Goal: Navigation & Orientation: Find specific page/section

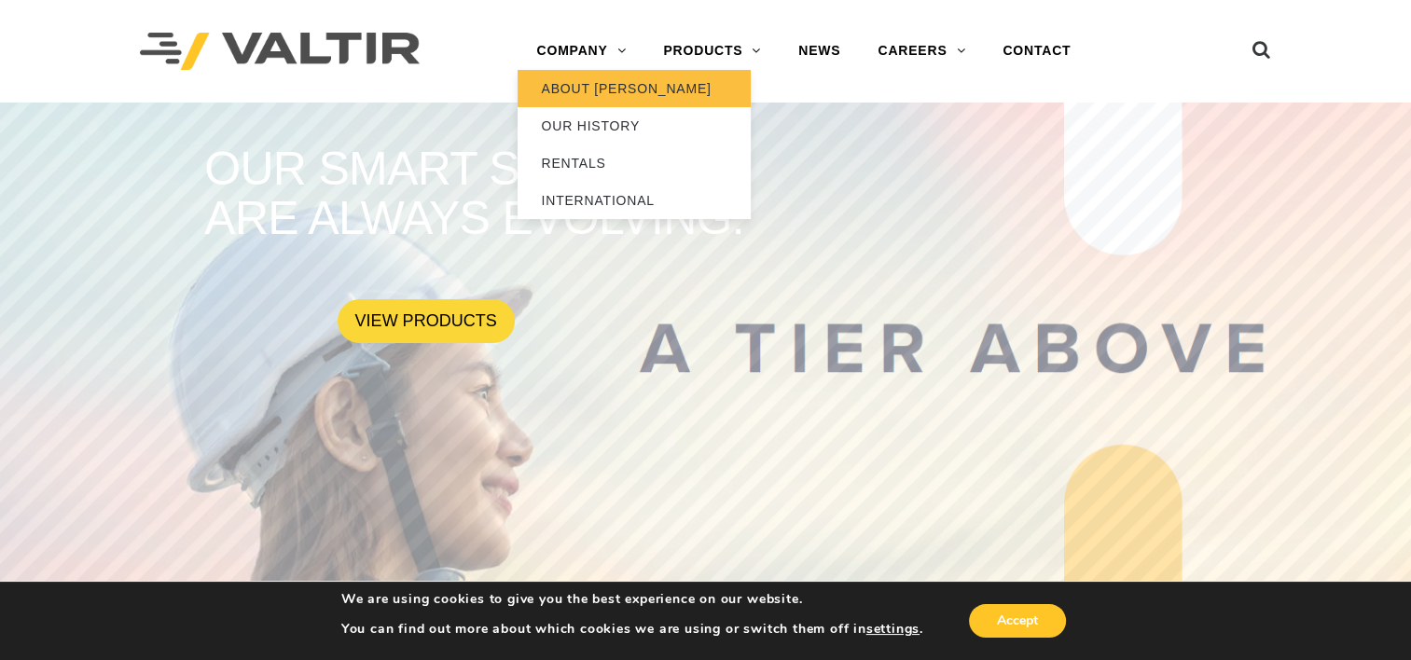
click at [581, 84] on link "ABOUT [PERSON_NAME]" at bounding box center [634, 88] width 233 height 37
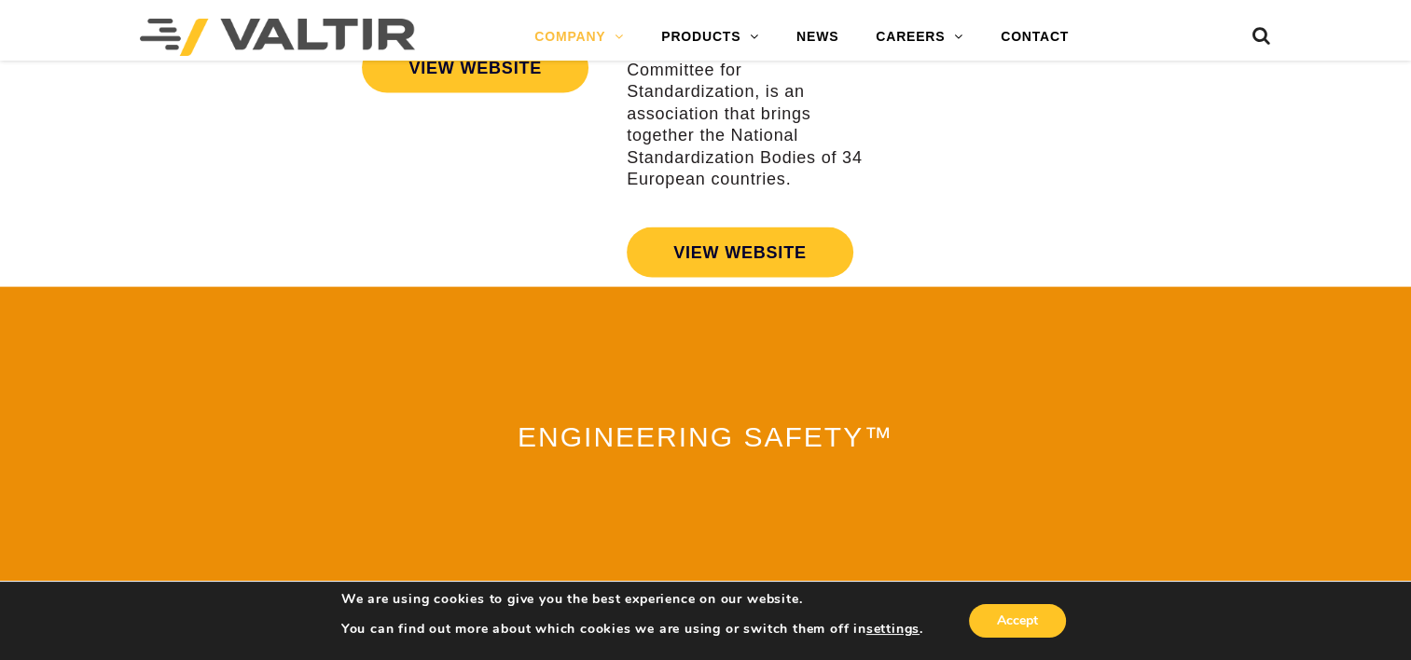
scroll to position [3984, 0]
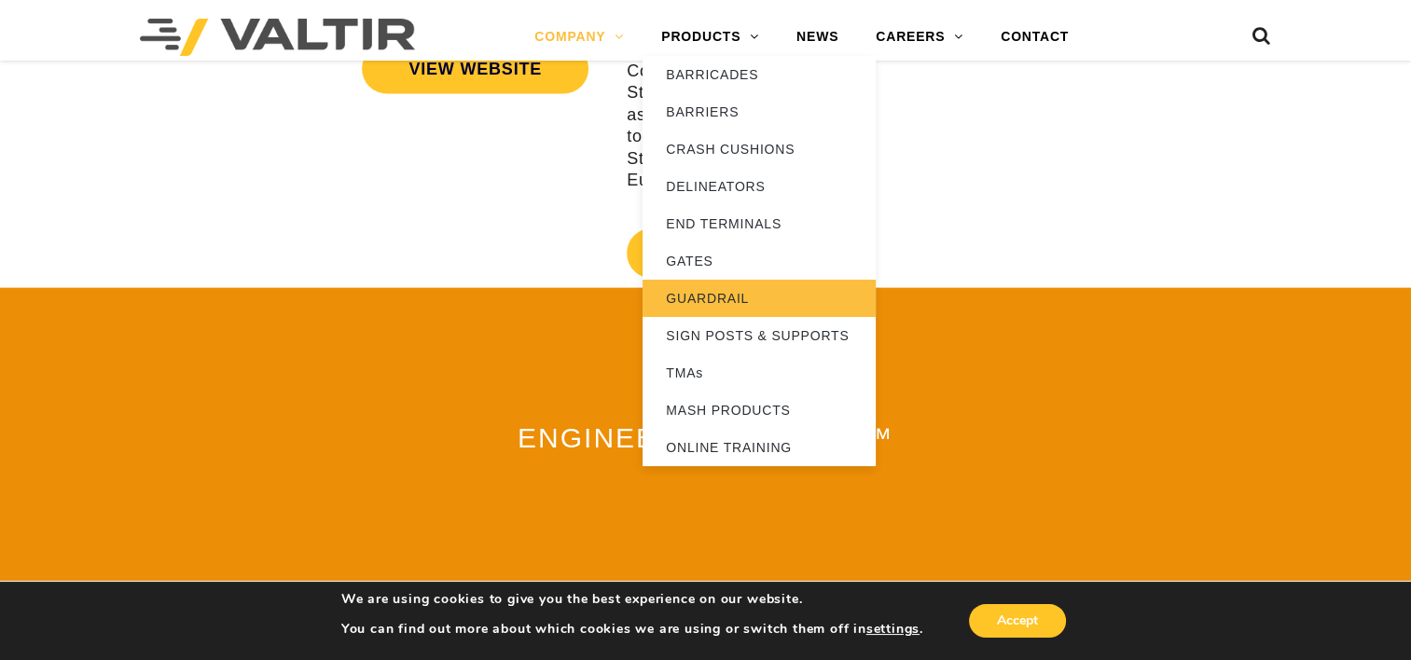
click at [700, 299] on link "GUARDRAIL" at bounding box center [759, 298] width 233 height 37
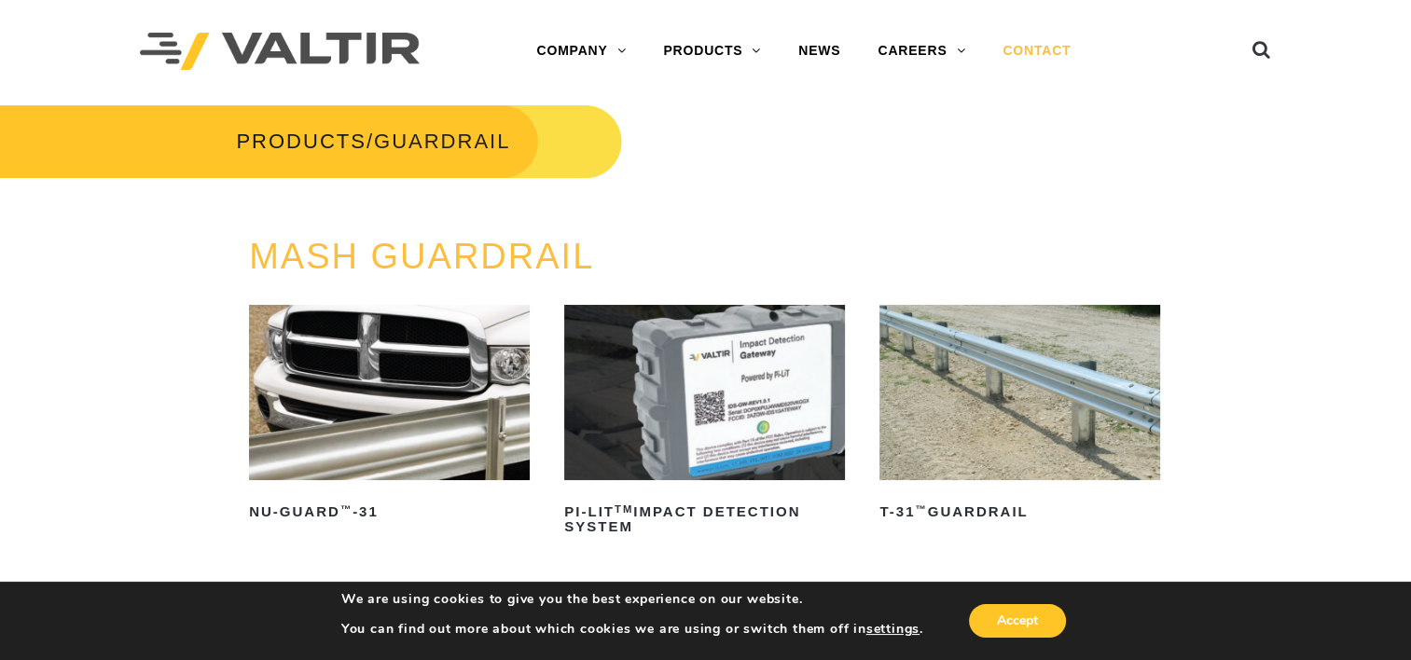
click at [1019, 48] on link "CONTACT" at bounding box center [1036, 51] width 105 height 37
